Goal: Task Accomplishment & Management: Manage account settings

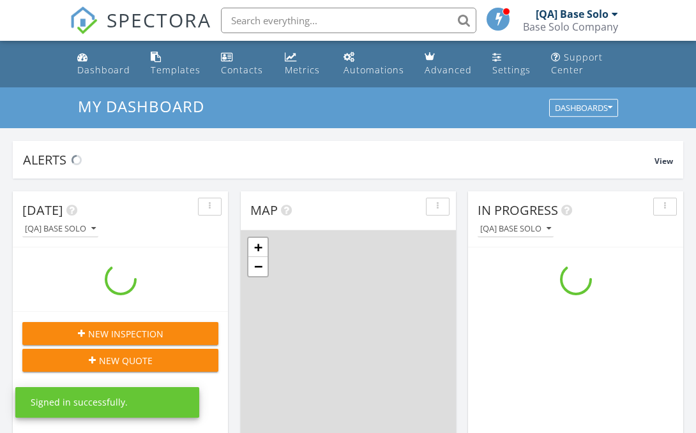
scroll to position [1163, 696]
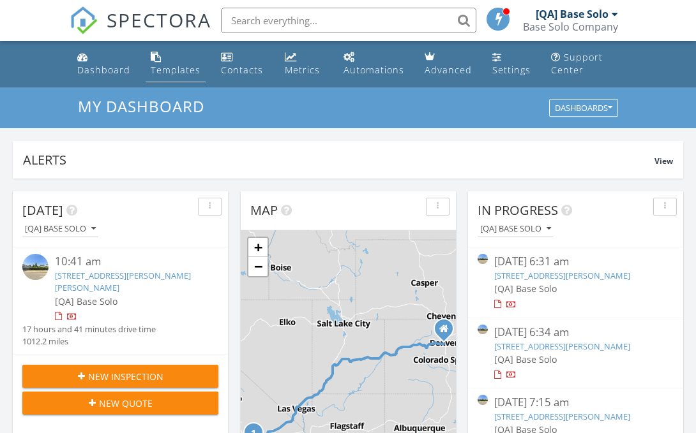
click at [174, 70] on div "Templates" at bounding box center [176, 70] width 50 height 12
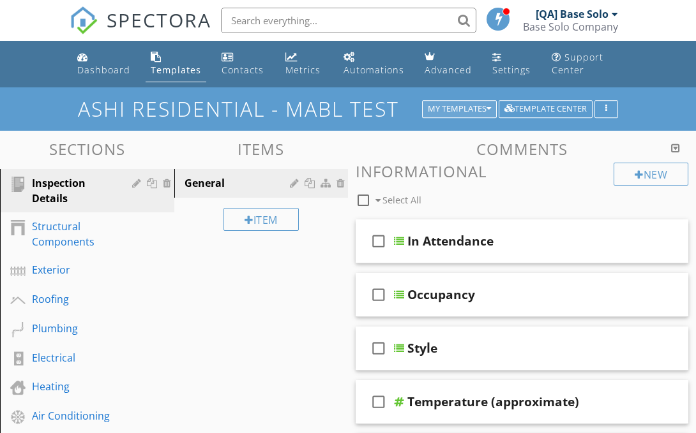
click at [457, 109] on div "My Templates" at bounding box center [459, 109] width 63 height 9
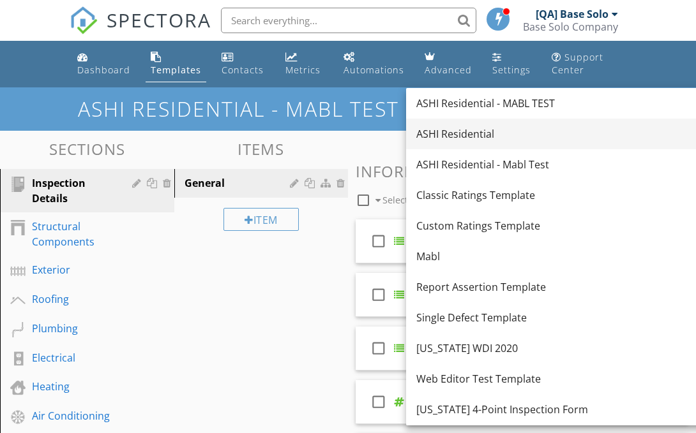
click at [546, 134] on div "ASHI Residential" at bounding box center [559, 133] width 286 height 15
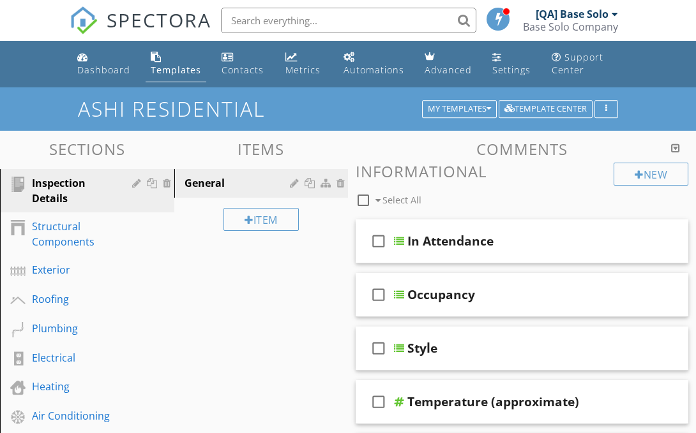
scroll to position [632, 0]
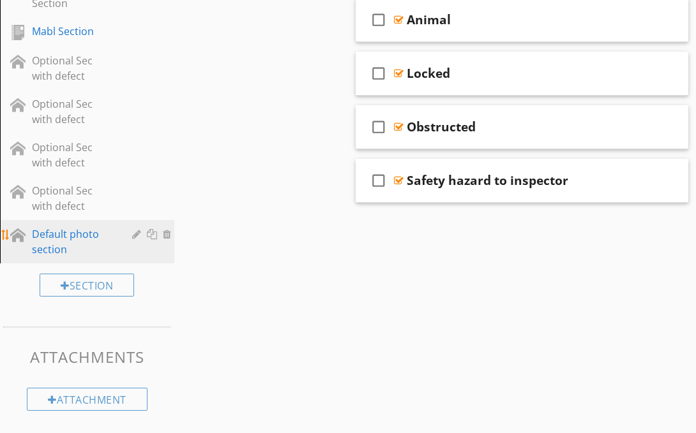
click at [72, 242] on div "Default photo section" at bounding box center [73, 242] width 82 height 31
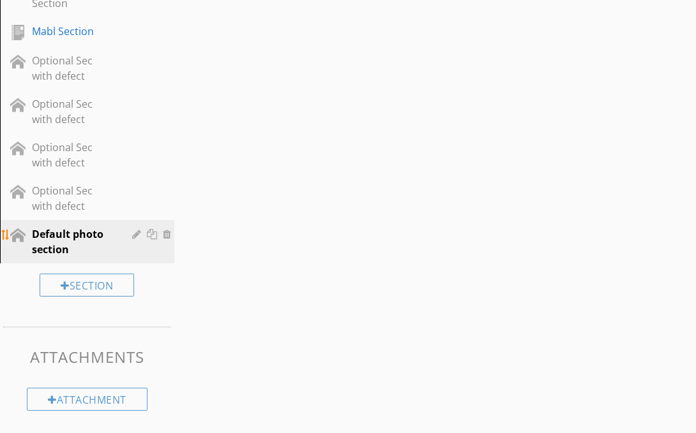
scroll to position [0, 0]
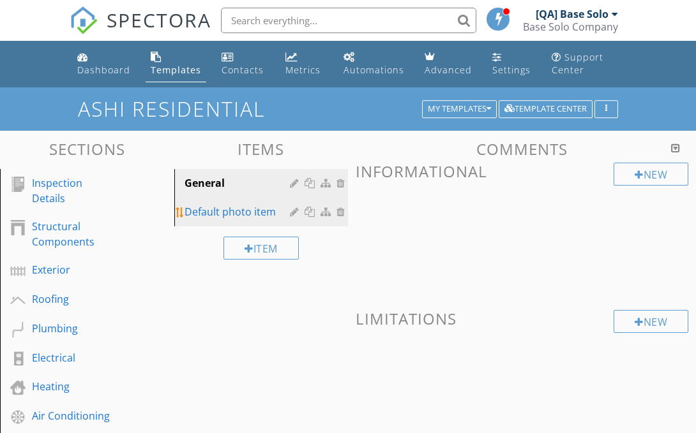
click at [239, 212] on div "Default photo item" at bounding box center [239, 211] width 110 height 15
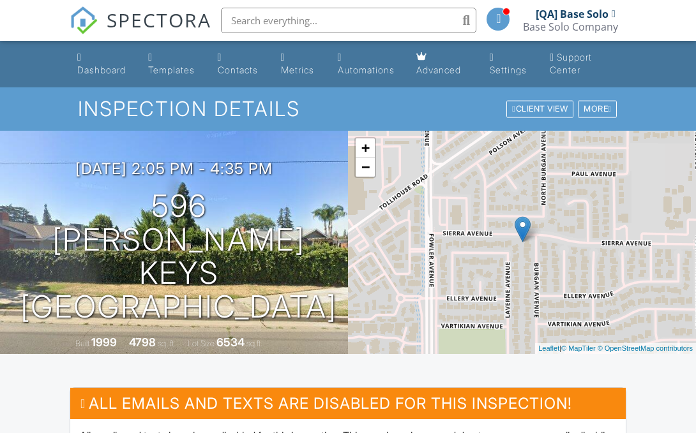
scroll to position [403, 0]
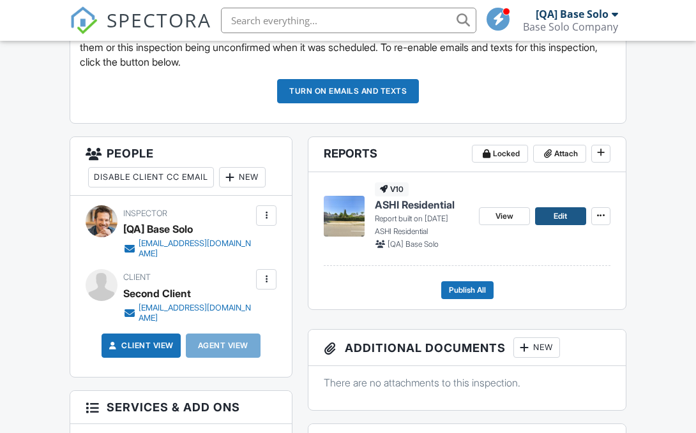
click at [560, 216] on span "Edit" at bounding box center [559, 216] width 13 height 13
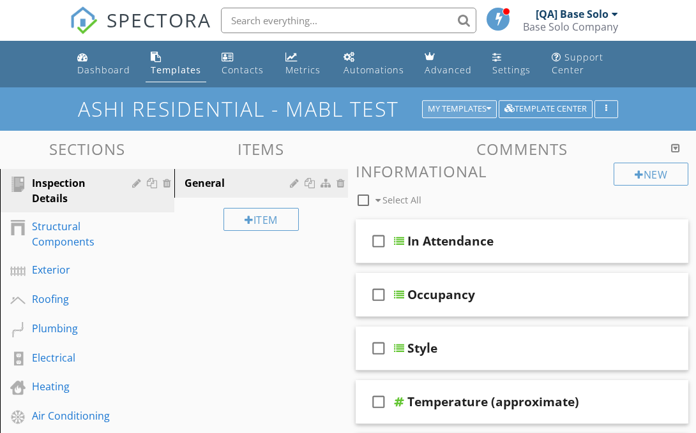
click at [457, 109] on div "My Templates" at bounding box center [459, 109] width 63 height 9
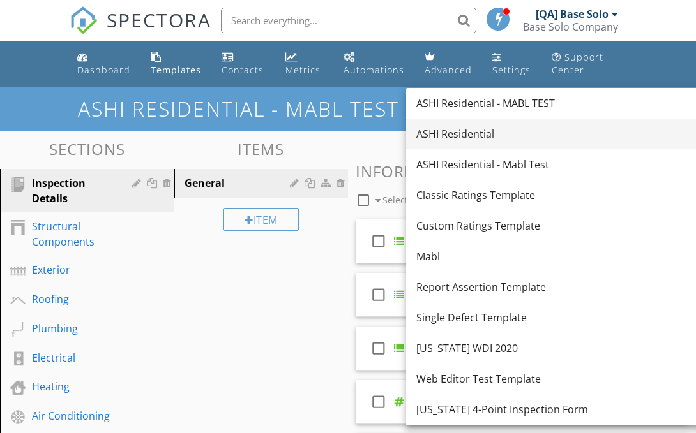
click at [546, 134] on div "ASHI Residential" at bounding box center [559, 133] width 286 height 15
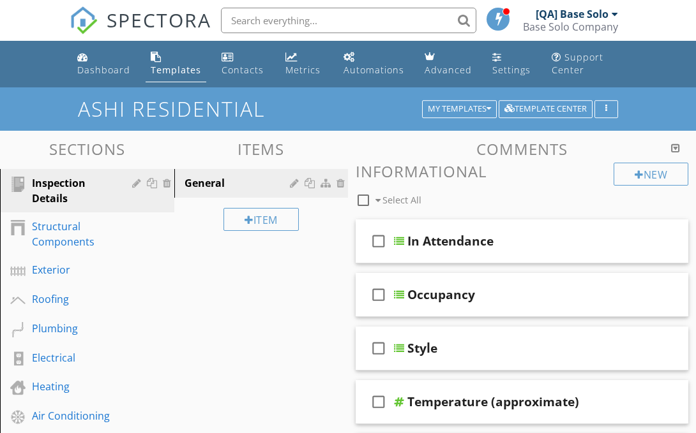
scroll to position [632, 0]
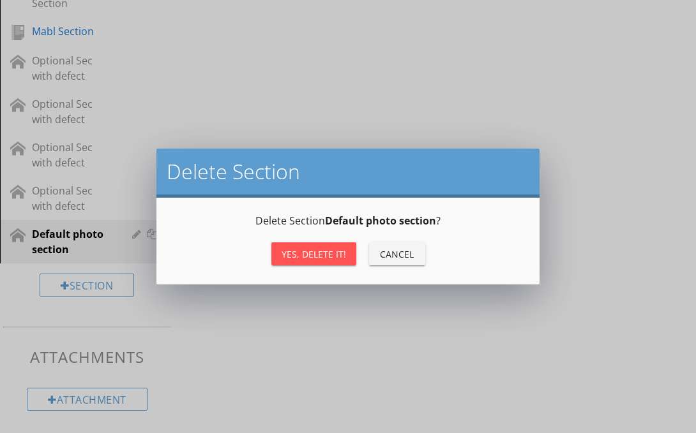
click at [313, 254] on div "Yes, Delete it!" at bounding box center [314, 254] width 64 height 13
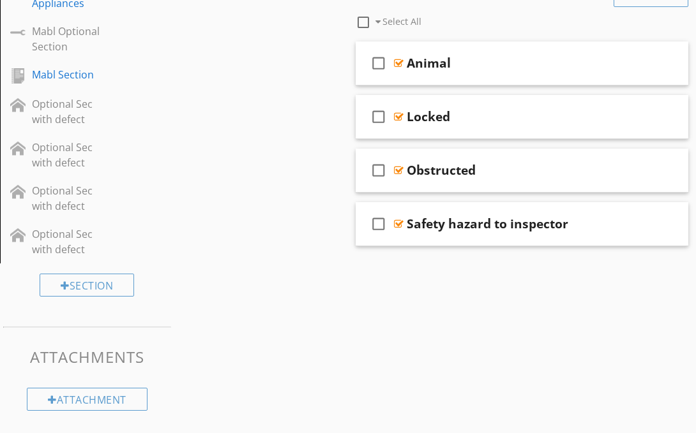
scroll to position [589, 0]
